Goal: Task Accomplishment & Management: Manage account settings

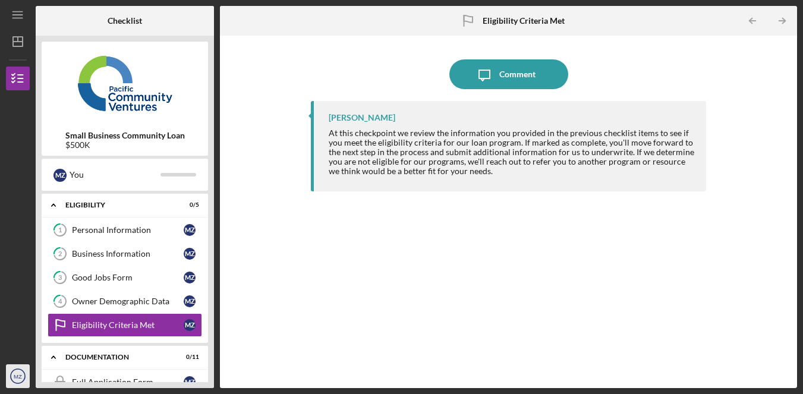
click at [27, 376] on icon "MZ" at bounding box center [18, 376] width 24 height 30
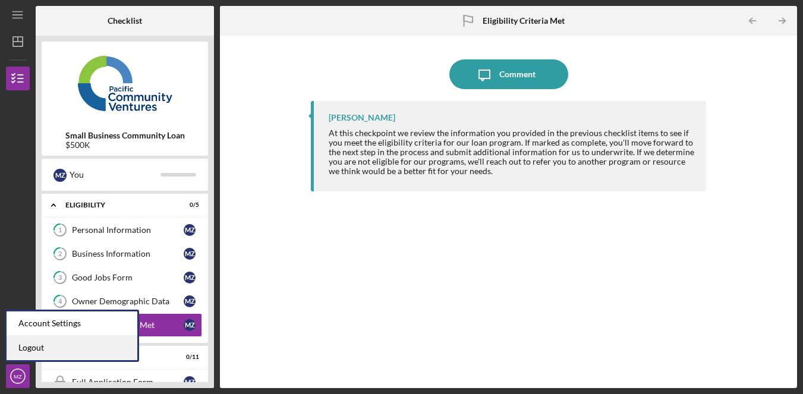
click at [60, 350] on link "Logout" at bounding box center [72, 348] width 131 height 24
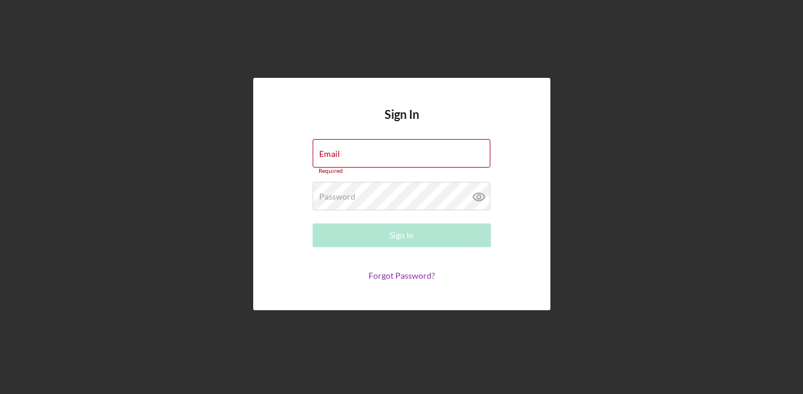
type input "[EMAIL_ADDRESS][DOMAIN_NAME]"
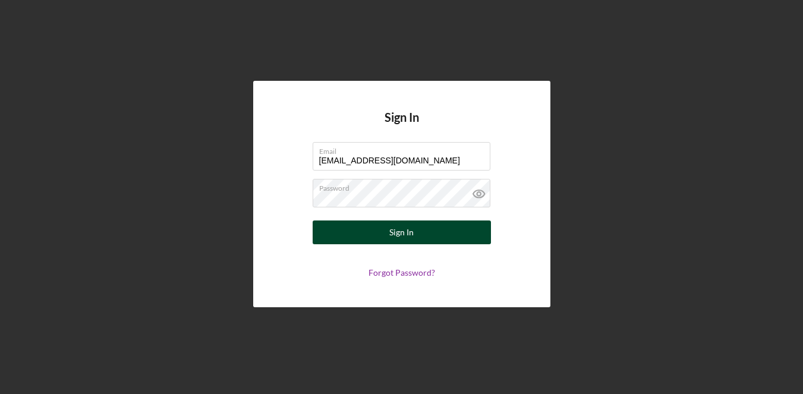
click at [428, 235] on button "Sign In" at bounding box center [402, 232] width 178 height 24
